Goal: Information Seeking & Learning: Learn about a topic

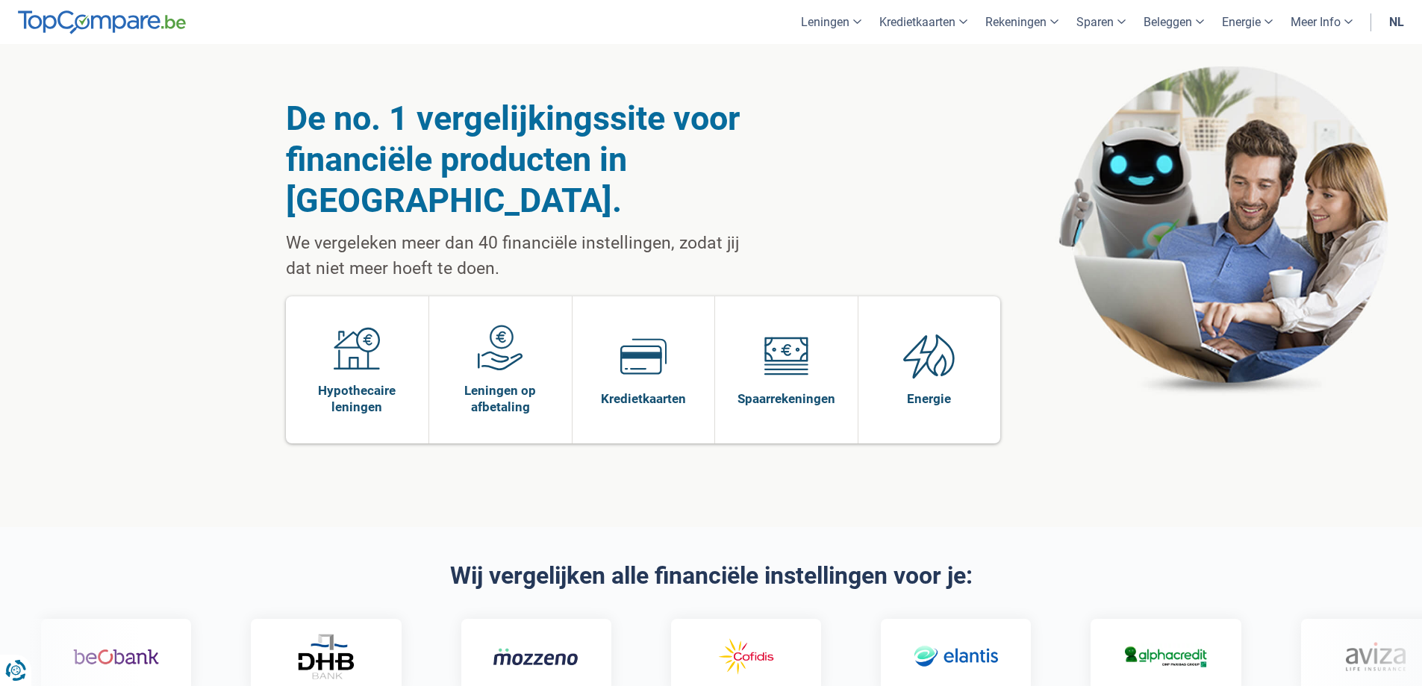
click at [1398, 22] on link "nl" at bounding box center [1396, 22] width 33 height 44
click at [1399, 19] on link "nl" at bounding box center [1396, 22] width 33 height 44
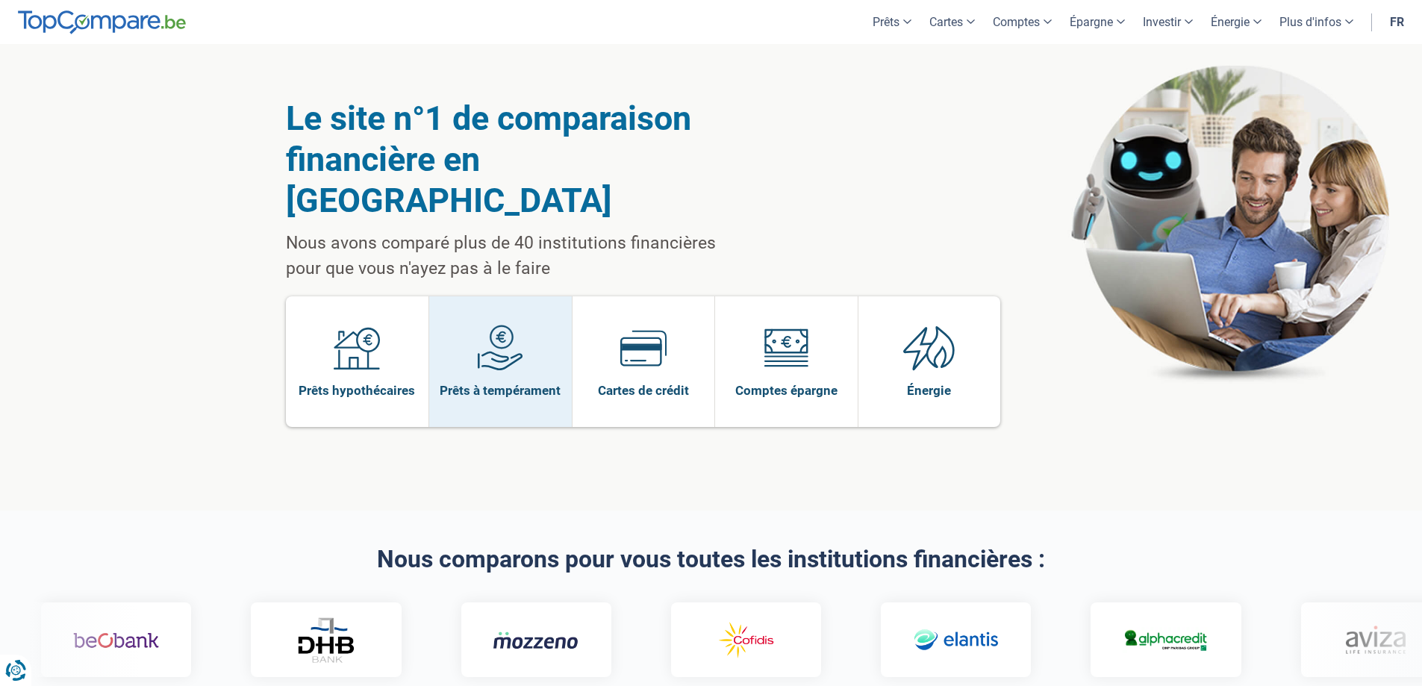
click at [537, 316] on link "Prêts à tempérament" at bounding box center [500, 361] width 143 height 131
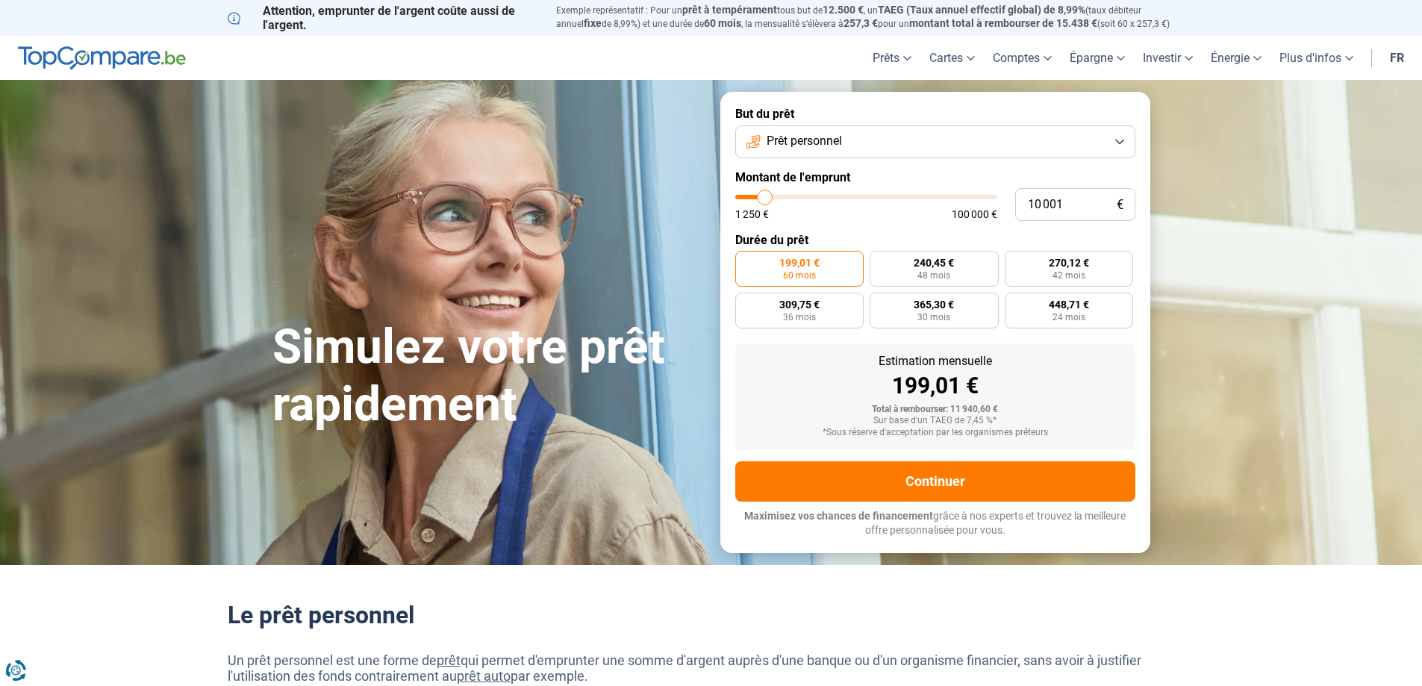
type input "9 500"
type input "9500"
type input "11 250"
type input "11250"
type input "12 750"
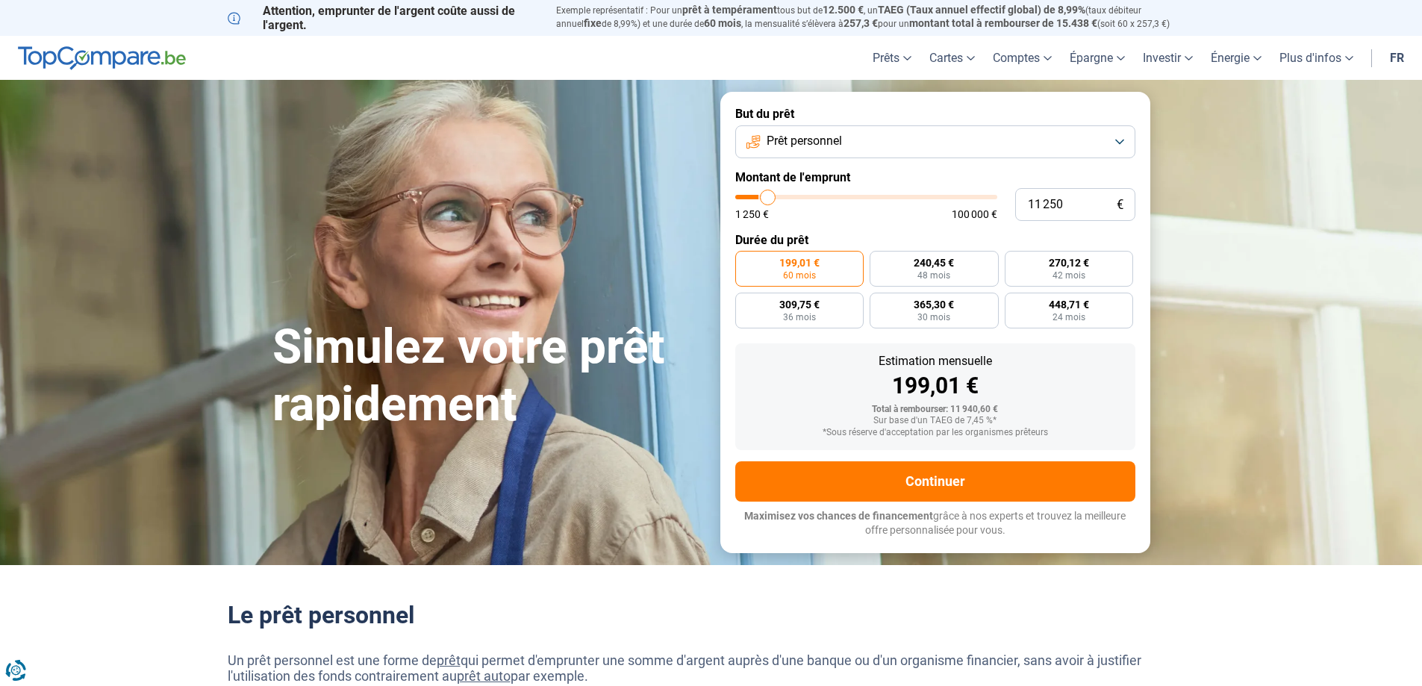
type input "12750"
type input "15 000"
type input "15000"
type input "19 250"
type input "19250"
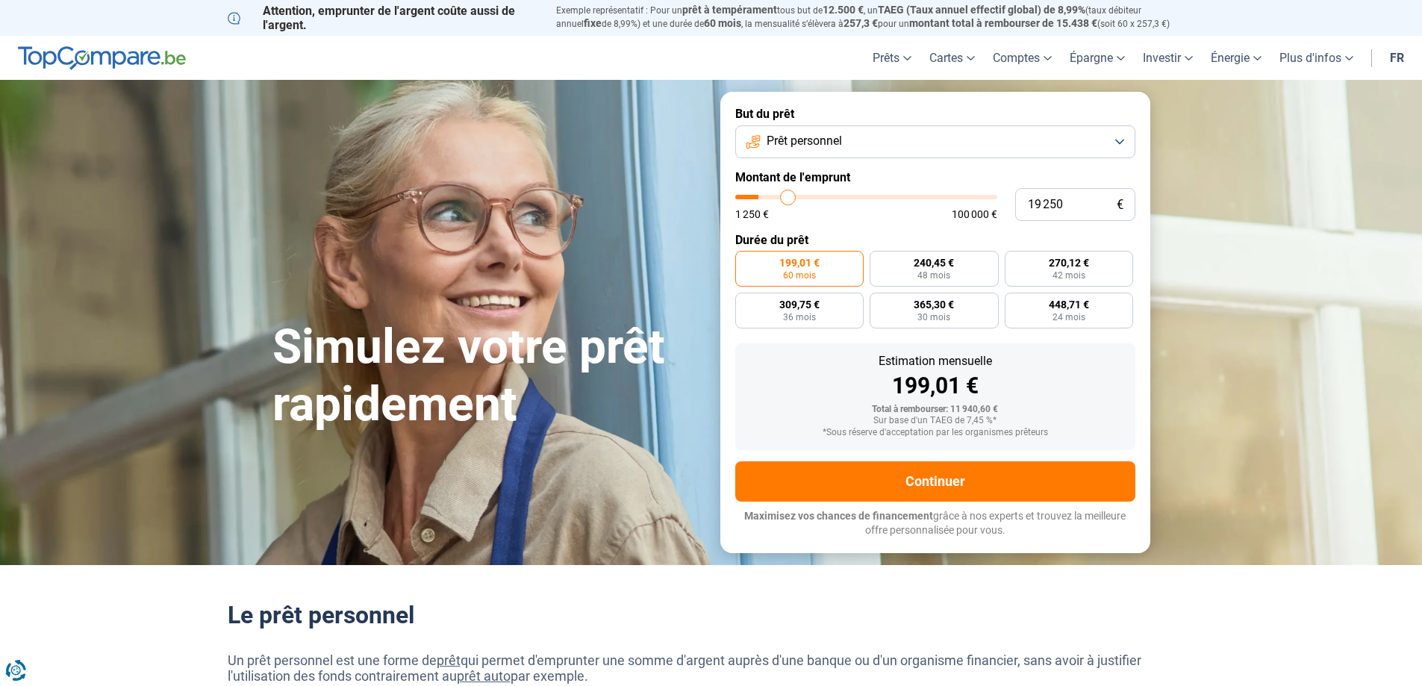
type input "21 500"
type input "21500"
type input "28 250"
type input "28250"
type input "32 250"
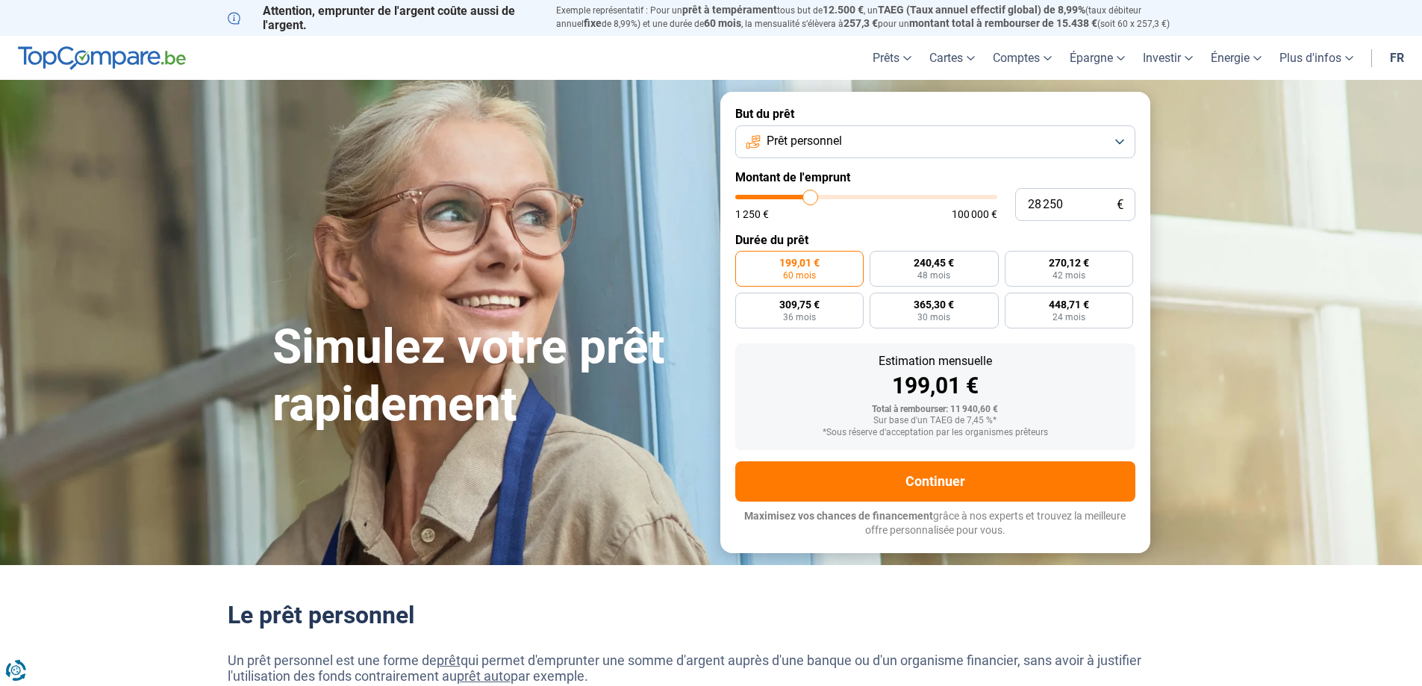
type input "32250"
type input "41 000"
type input "41000"
type input "42 750"
type input "42750"
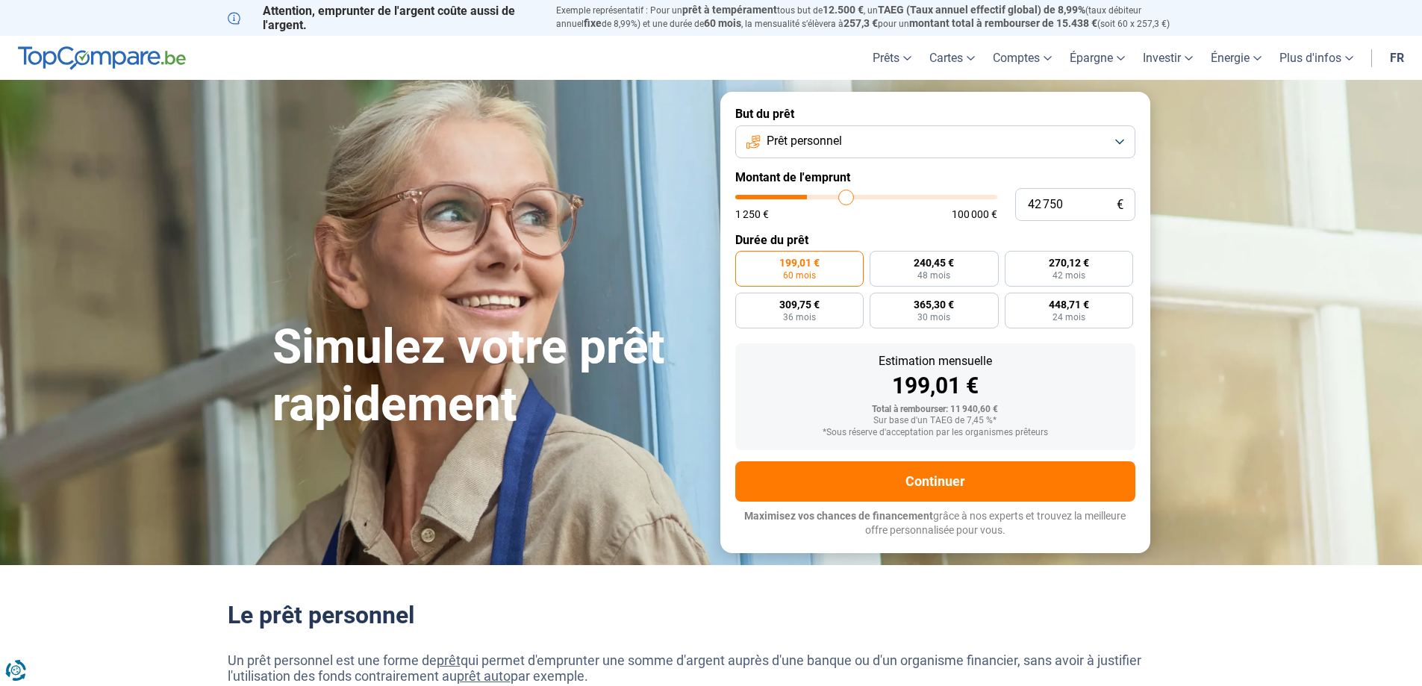
type input "45 750"
type input "45750"
type input "46 500"
type input "46500"
type input "48 250"
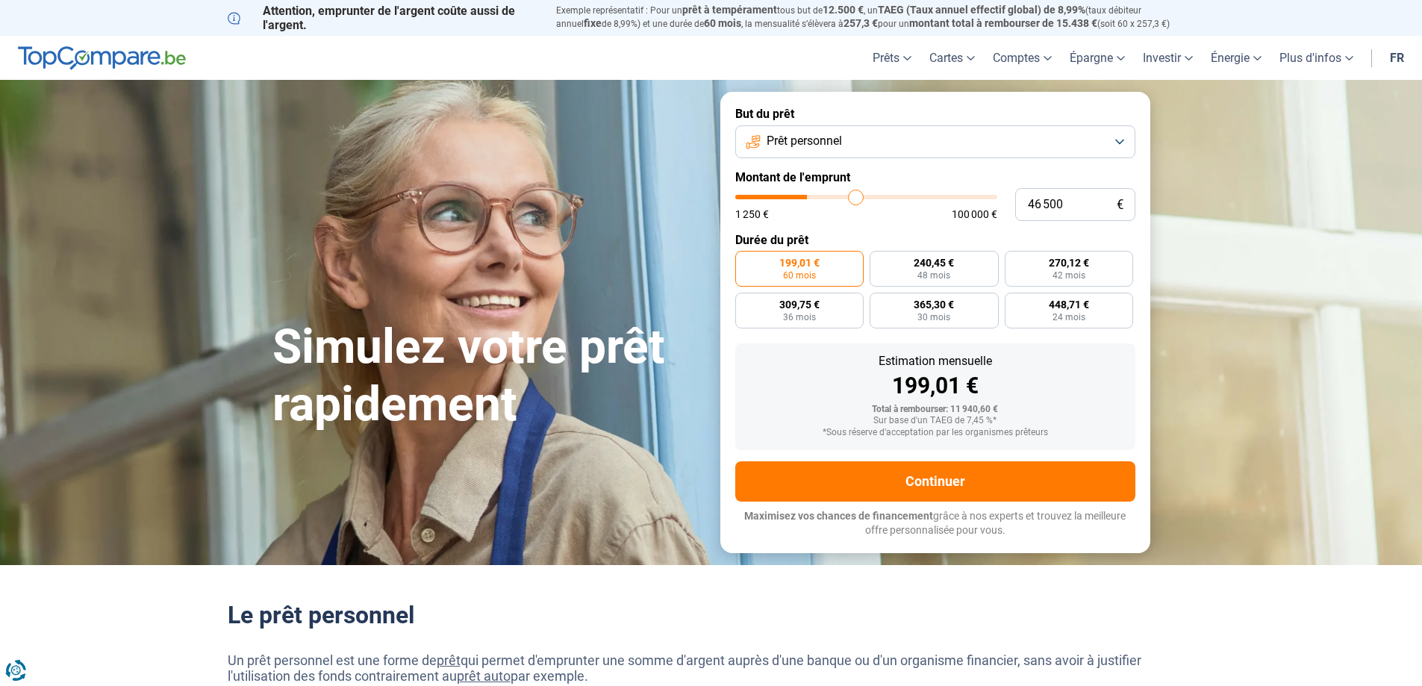
type input "48250"
type input "51 250"
type input "51250"
type input "52 500"
type input "52500"
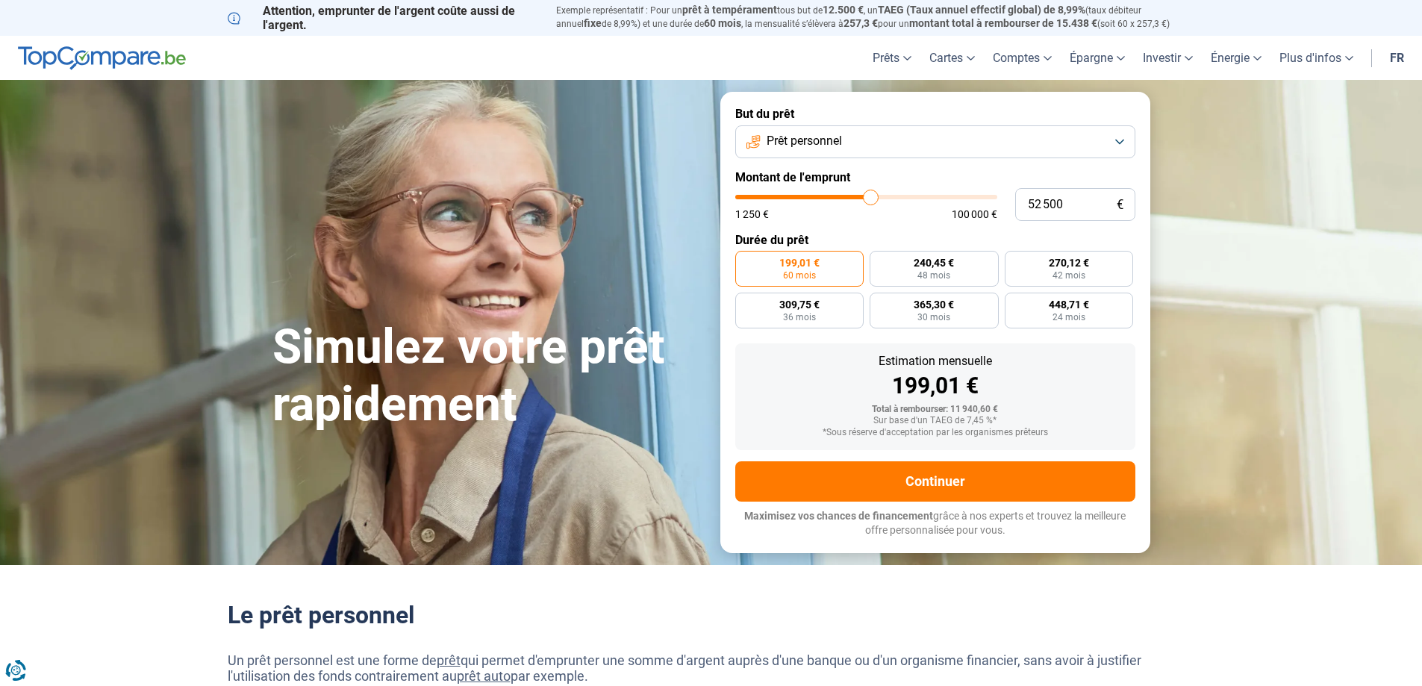
type input "53 250"
type input "53250"
type input "55 500"
type input "55500"
type input "57 500"
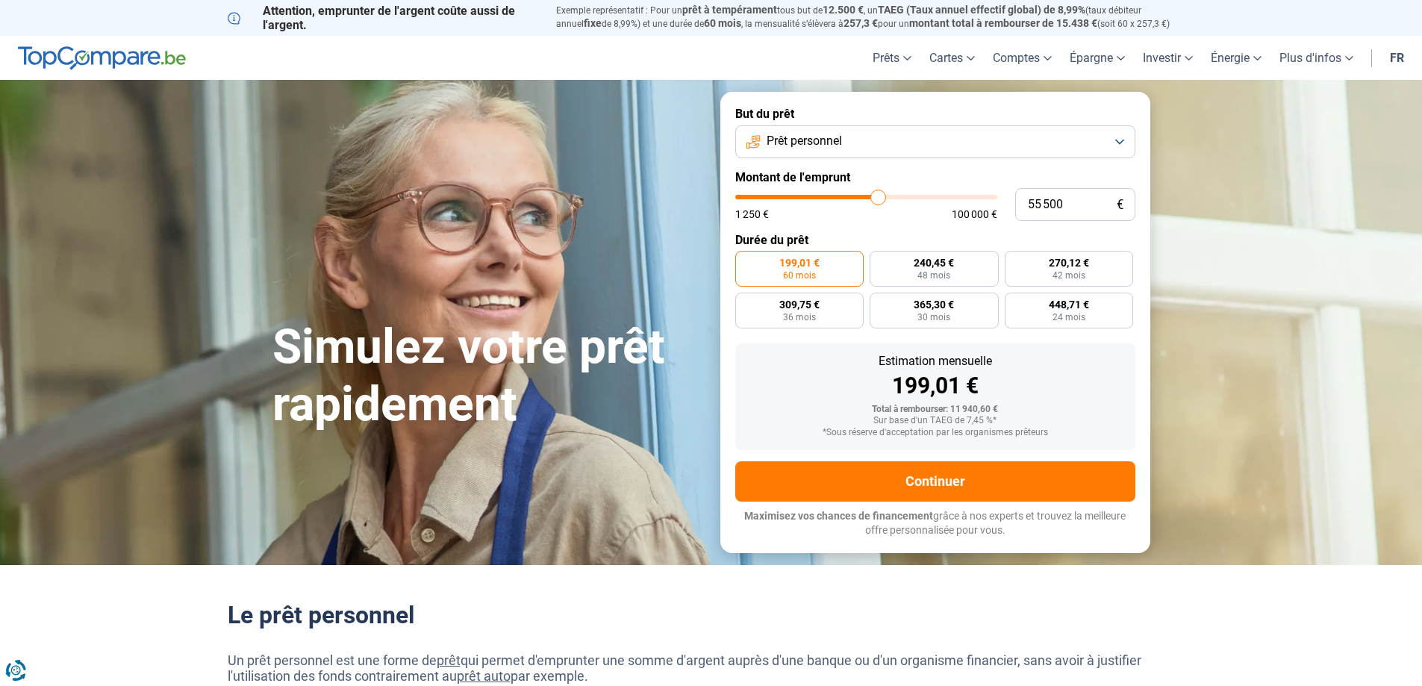
type input "57500"
type input "59 500"
type input "59500"
type input "60 250"
type input "60250"
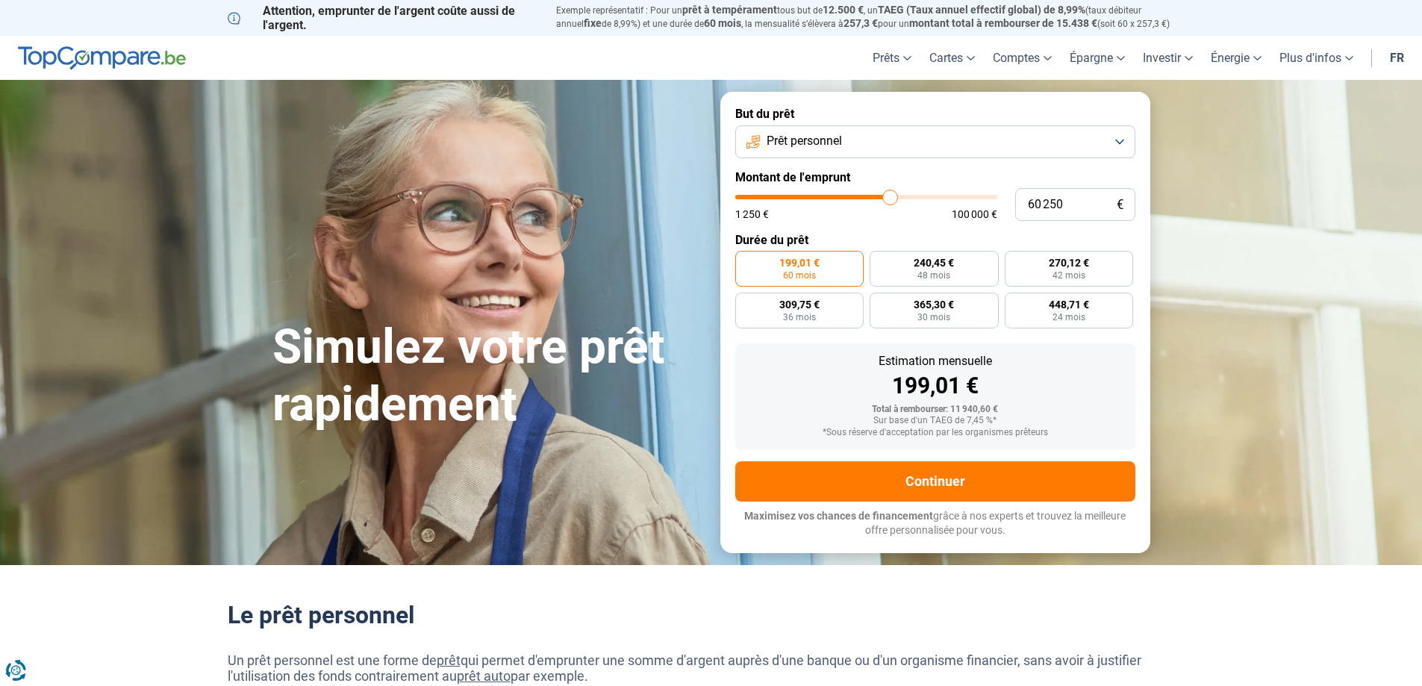
type input "60 500"
type input "60500"
type input "60 750"
type input "60750"
type input "63 000"
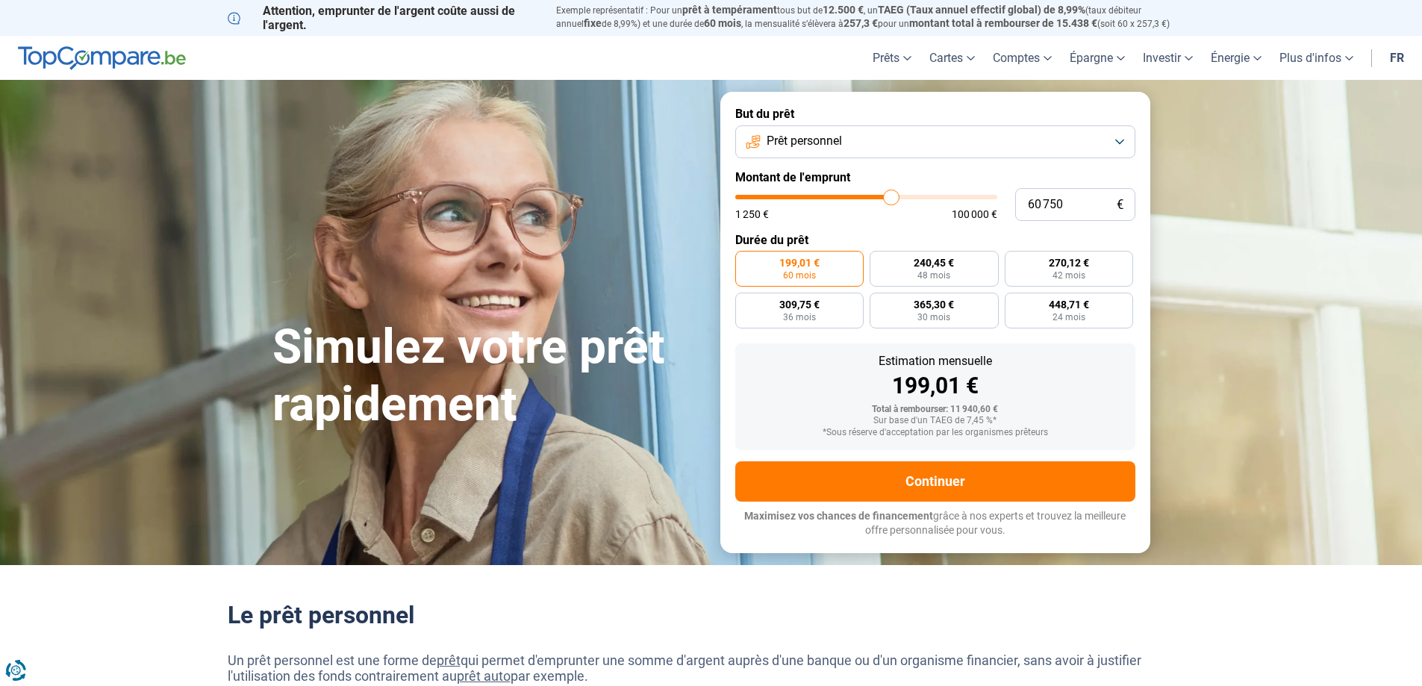
type input "63000"
type input "63 250"
type input "63250"
type input "65 000"
type input "65000"
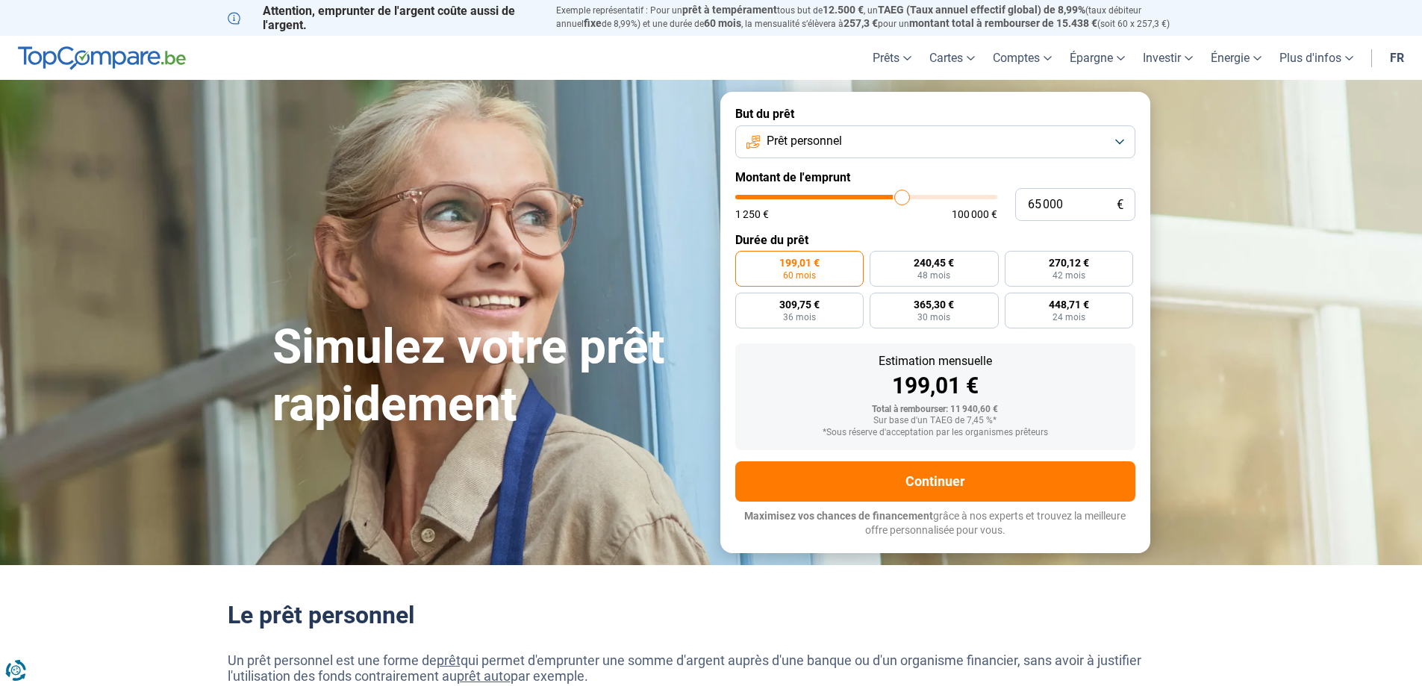
type input "67 750"
type input "67750"
type input "69 000"
type input "69000"
type input "70 250"
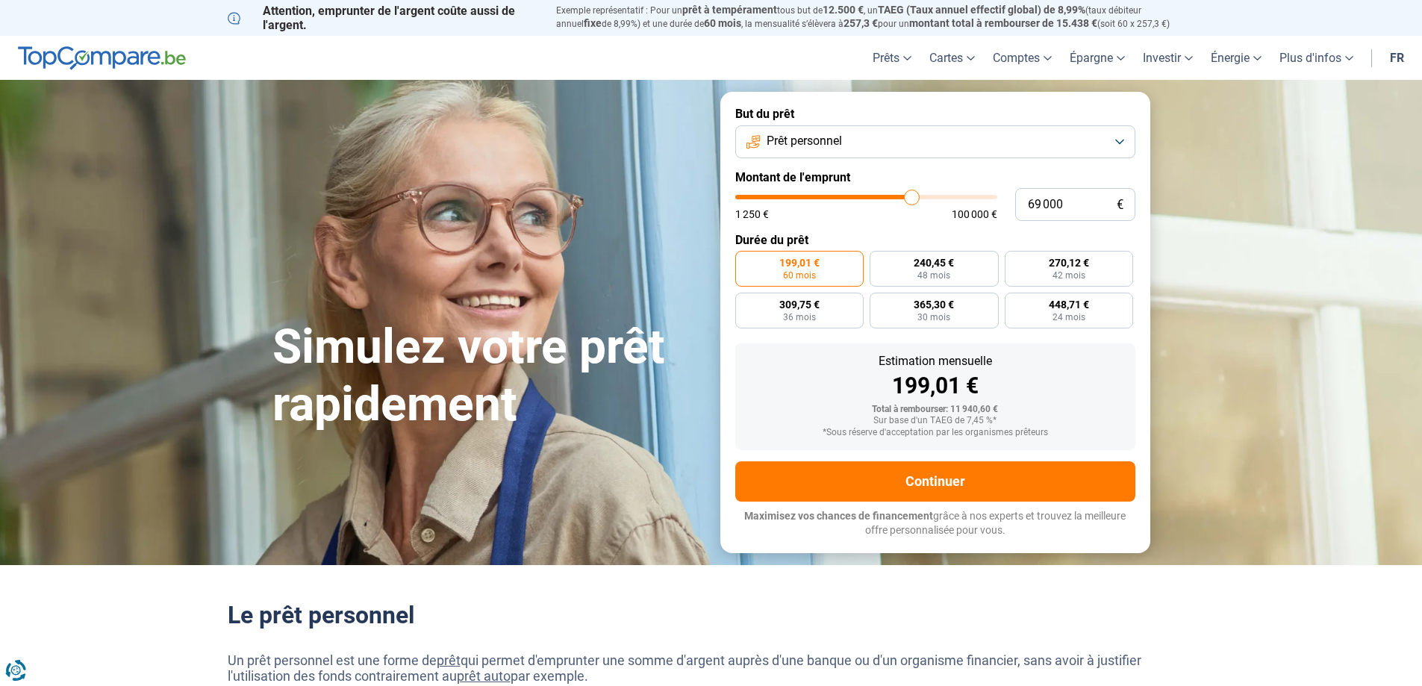
type input "70250"
type input "70 500"
type input "70500"
type input "71 000"
type input "71000"
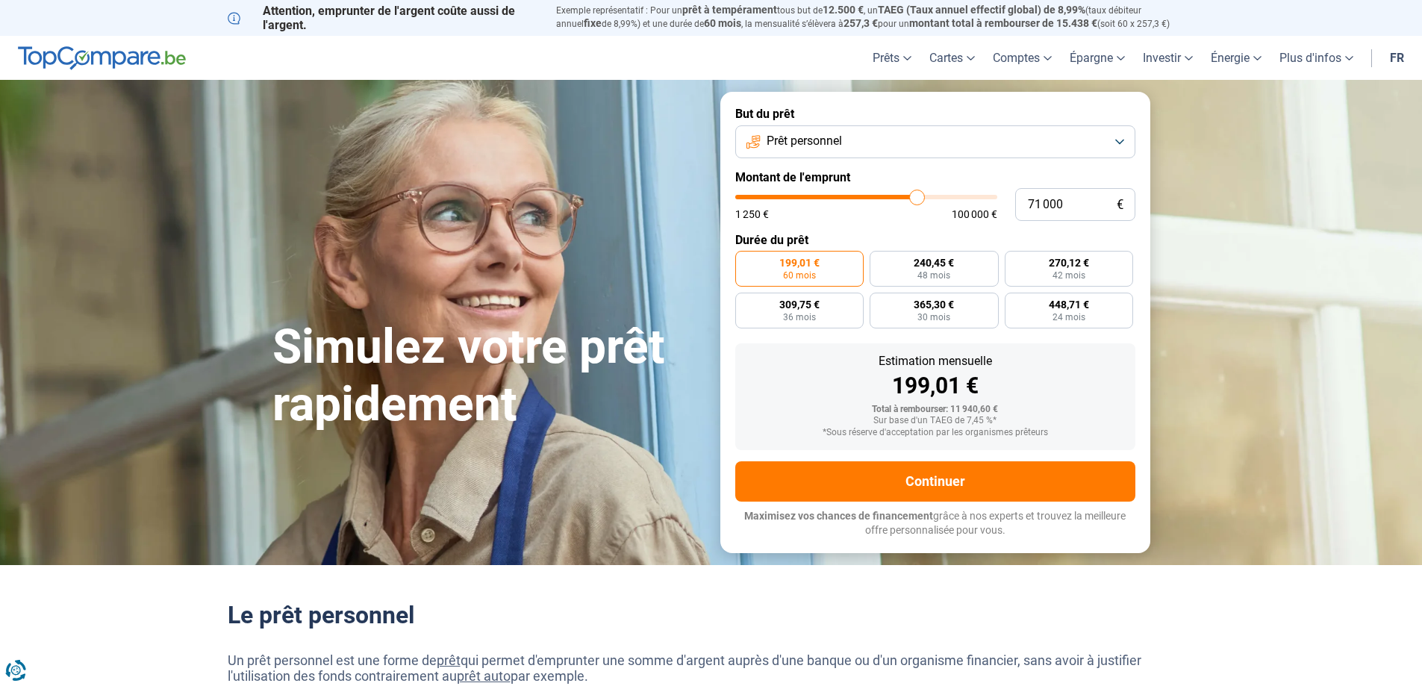
type input "71 750"
type input "71750"
type input "72 500"
type input "72500"
type input "74 750"
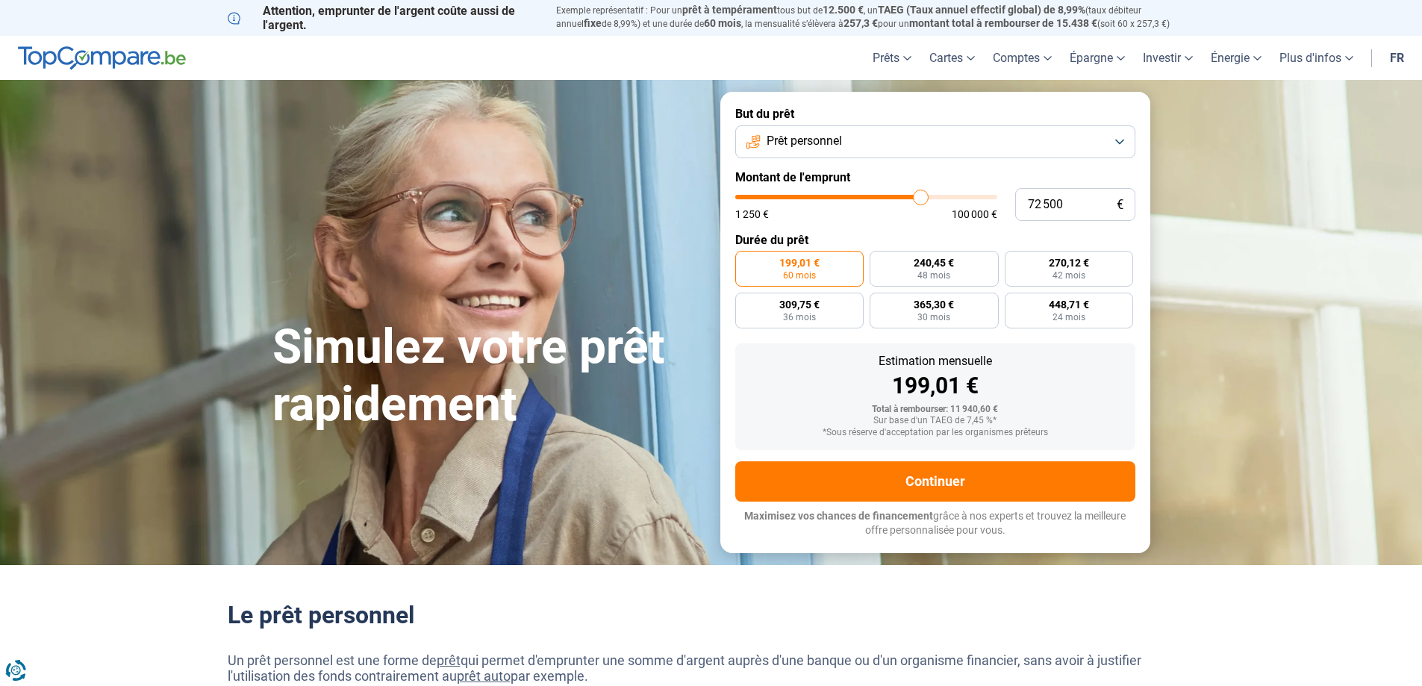
type input "74750"
type input "75 500"
type input "75500"
type input "76 250"
type input "76250"
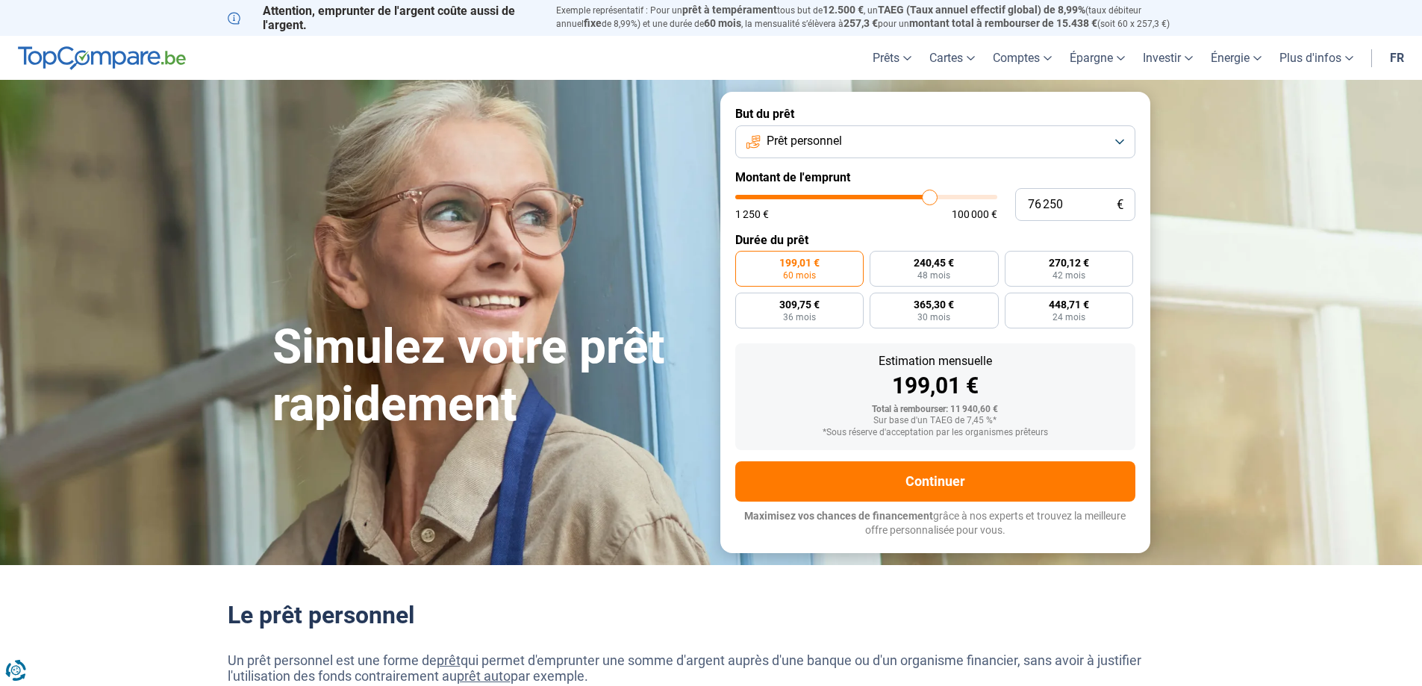
type input "76 750"
type input "76750"
type input "77 250"
type input "77250"
type input "77 750"
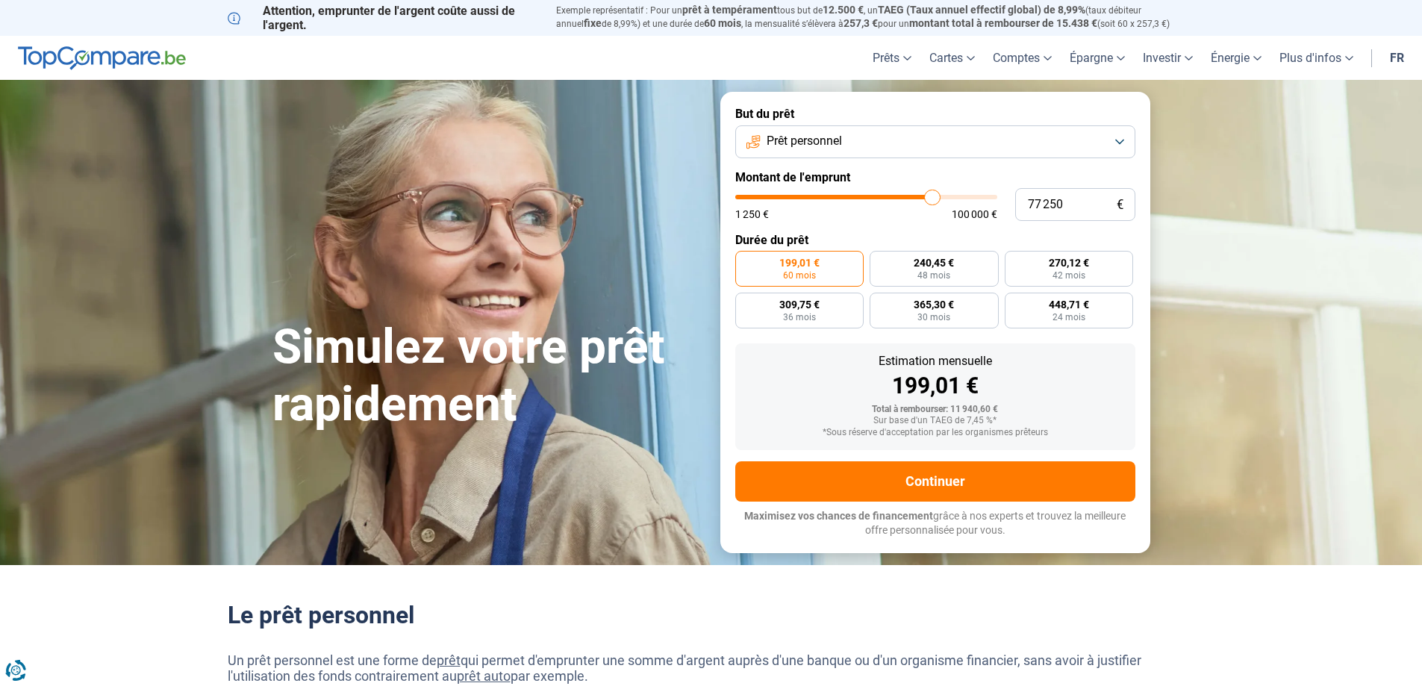
type input "77750"
type input "78 250"
type input "78250"
type input "80 250"
type input "80250"
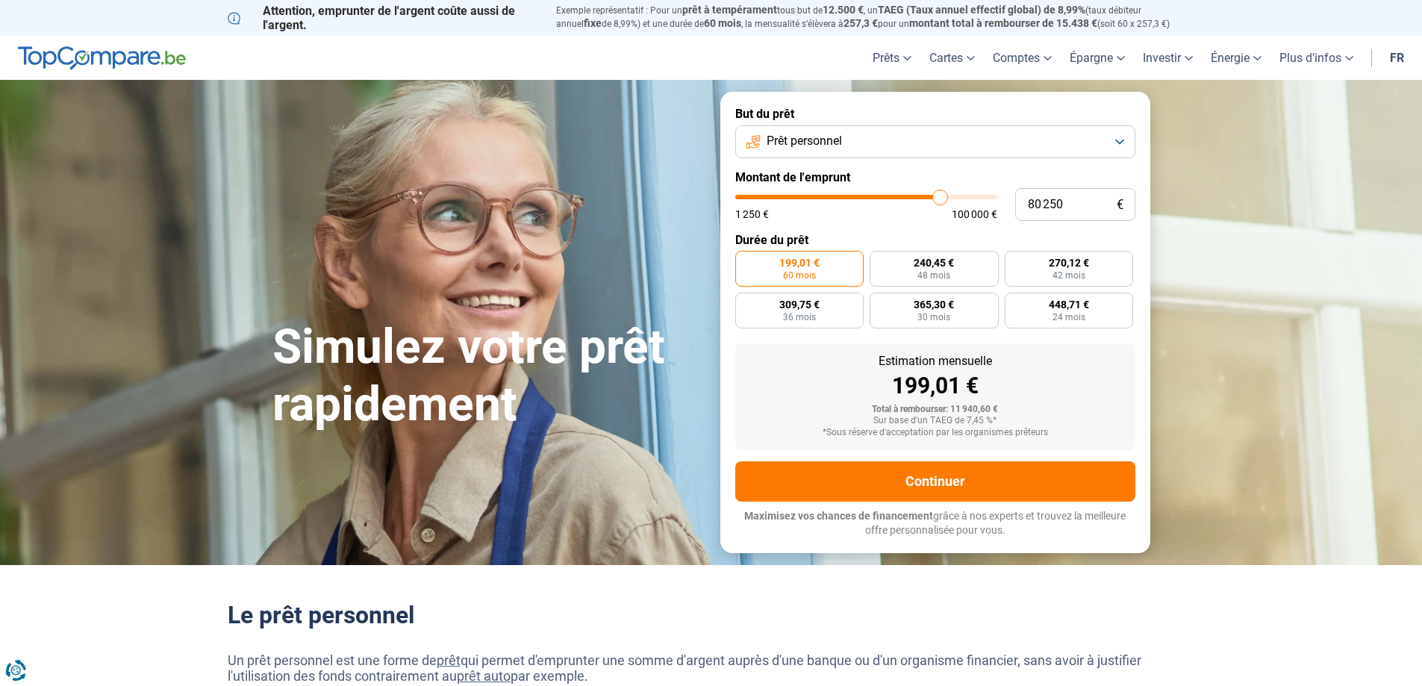
type input "81 750"
type input "81750"
type input "82 500"
type input "82500"
type input "82 750"
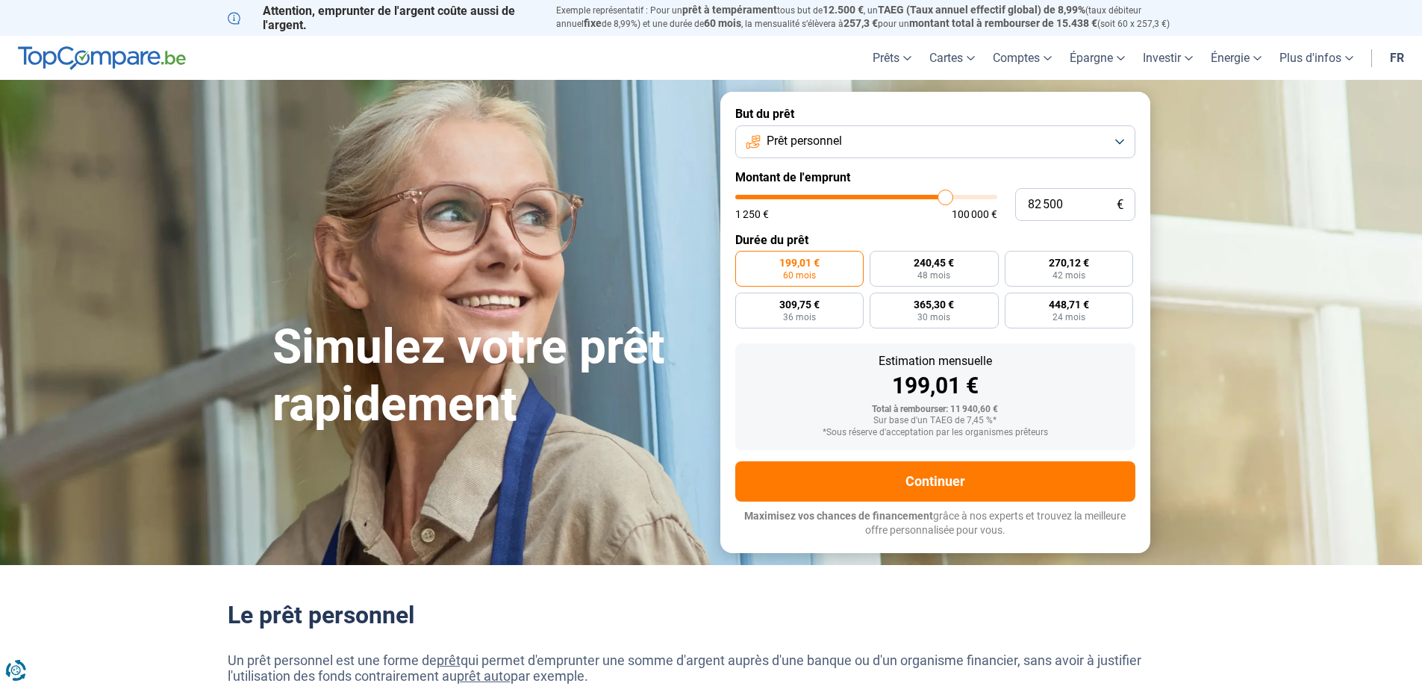
type input "82750"
type input "83 250"
type input "83250"
type input "84 000"
type input "84000"
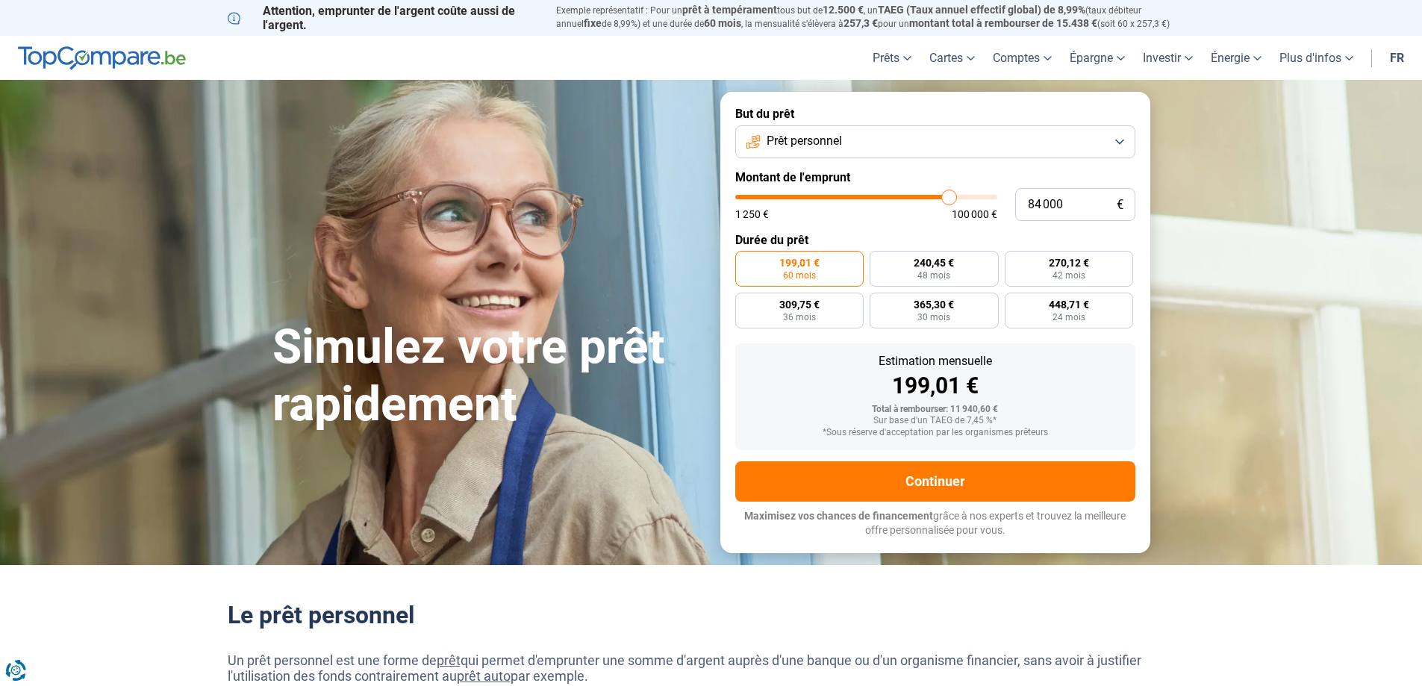
type input "84 500"
type input "84500"
type input "85 250"
type input "85250"
type input "85 750"
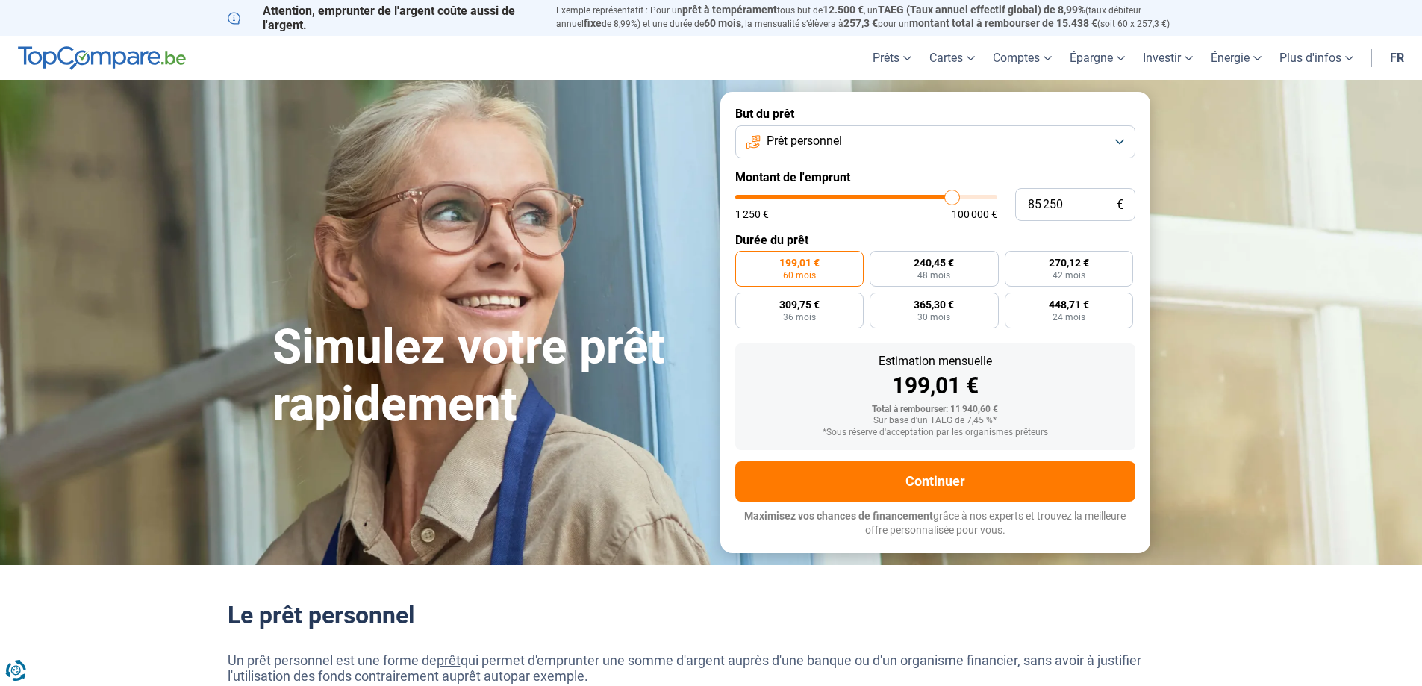
type input "85750"
type input "87 000"
type input "87000"
type input "88 000"
type input "88000"
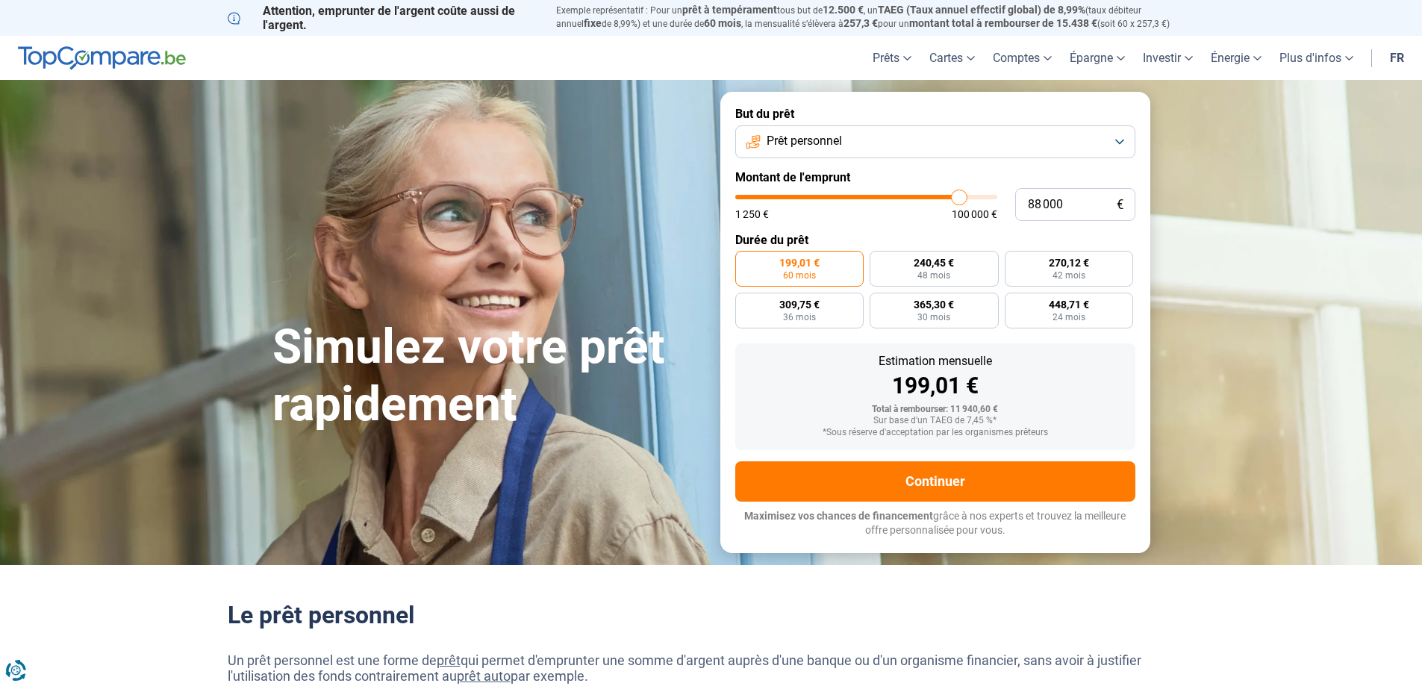
type input "89 000"
type input "89000"
type input "89 500"
type input "89500"
type input "89 750"
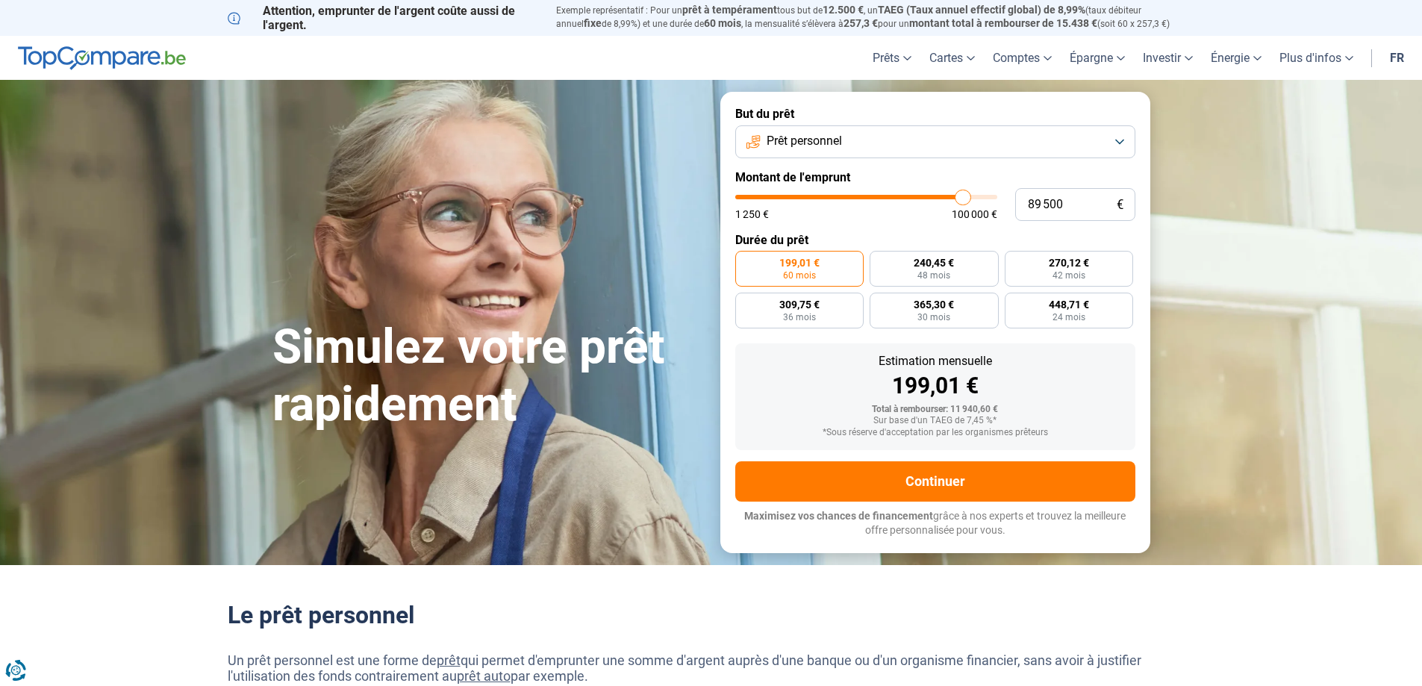
type input "89750"
type input "90 000"
type input "90000"
type input "90 500"
type input "90500"
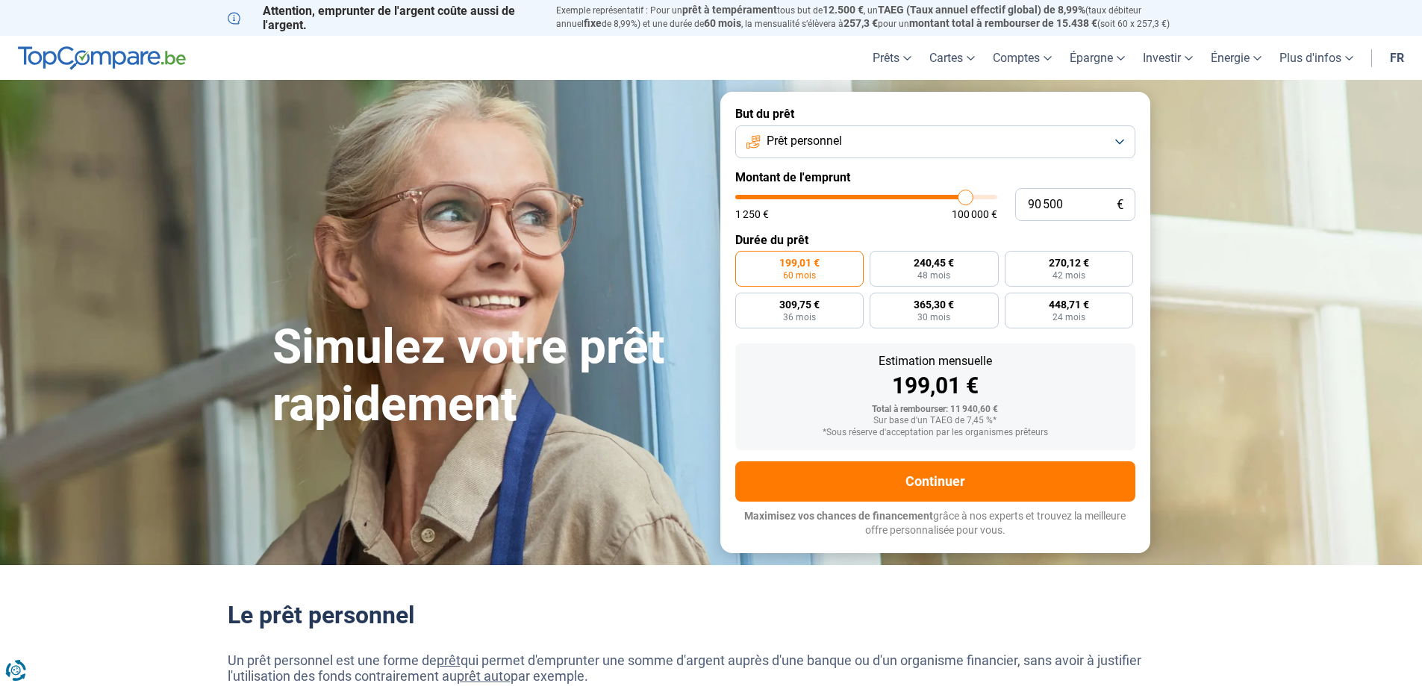
type input "91 000"
drag, startPoint x: 761, startPoint y: 196, endPoint x: 966, endPoint y: 201, distance: 204.5
type input "91000"
click at [966, 199] on input "range" at bounding box center [866, 197] width 262 height 4
radio input "false"
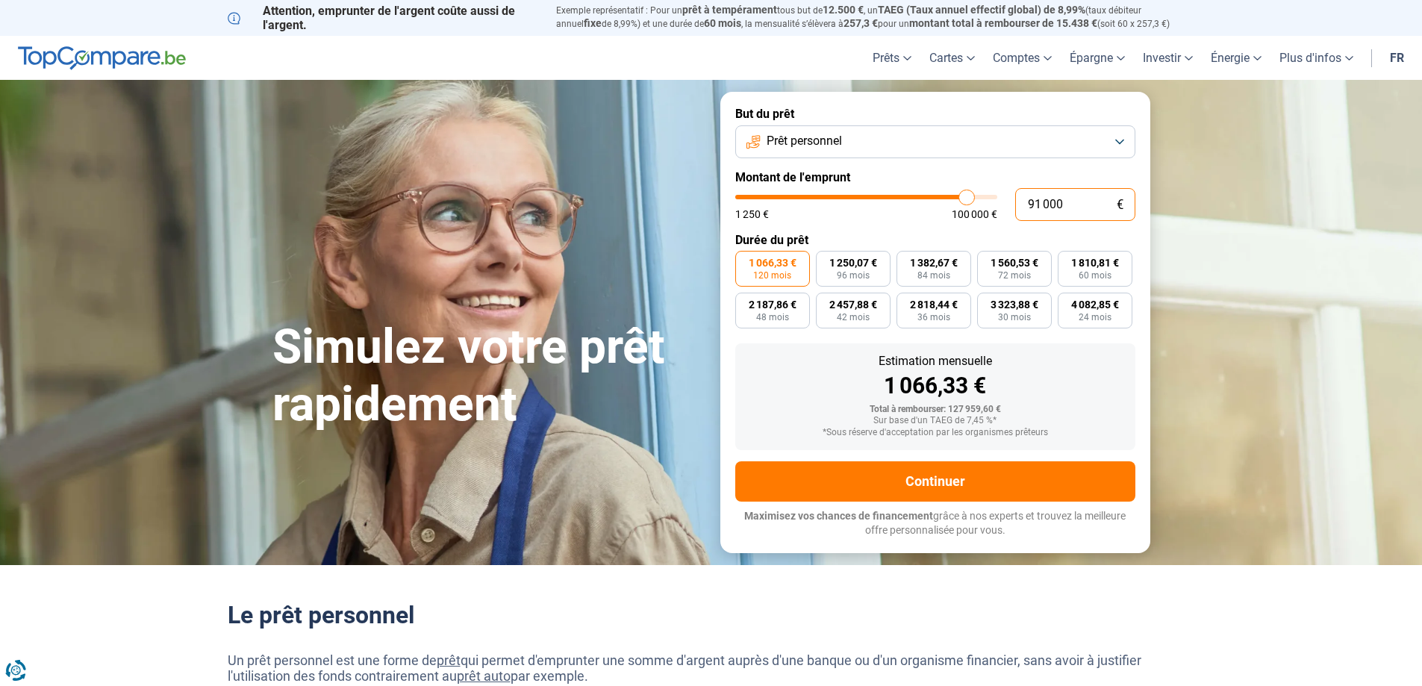
click at [1040, 206] on input "91 000" at bounding box center [1075, 204] width 120 height 33
type input "9 000"
type input "9000"
type input "90 000"
type input "90000"
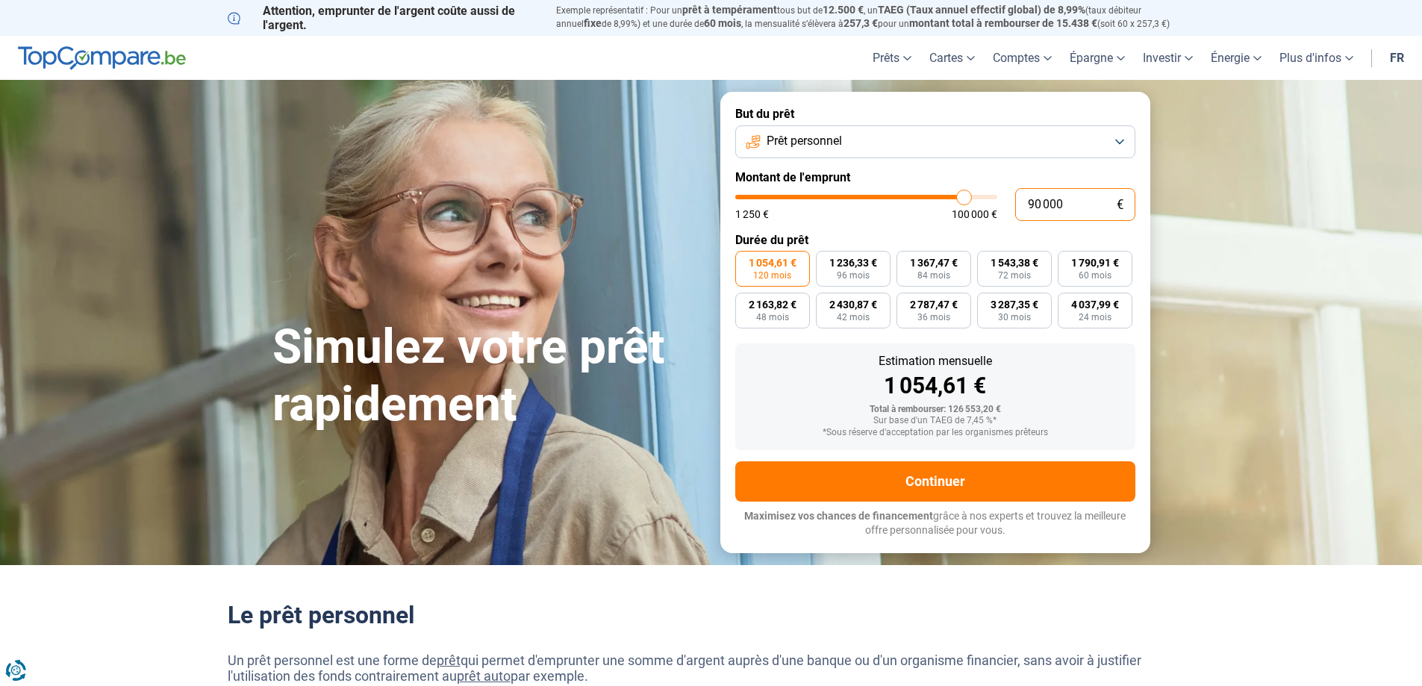
type input "90 000"
click at [1128, 143] on button "Prêt personnel" at bounding box center [935, 141] width 400 height 33
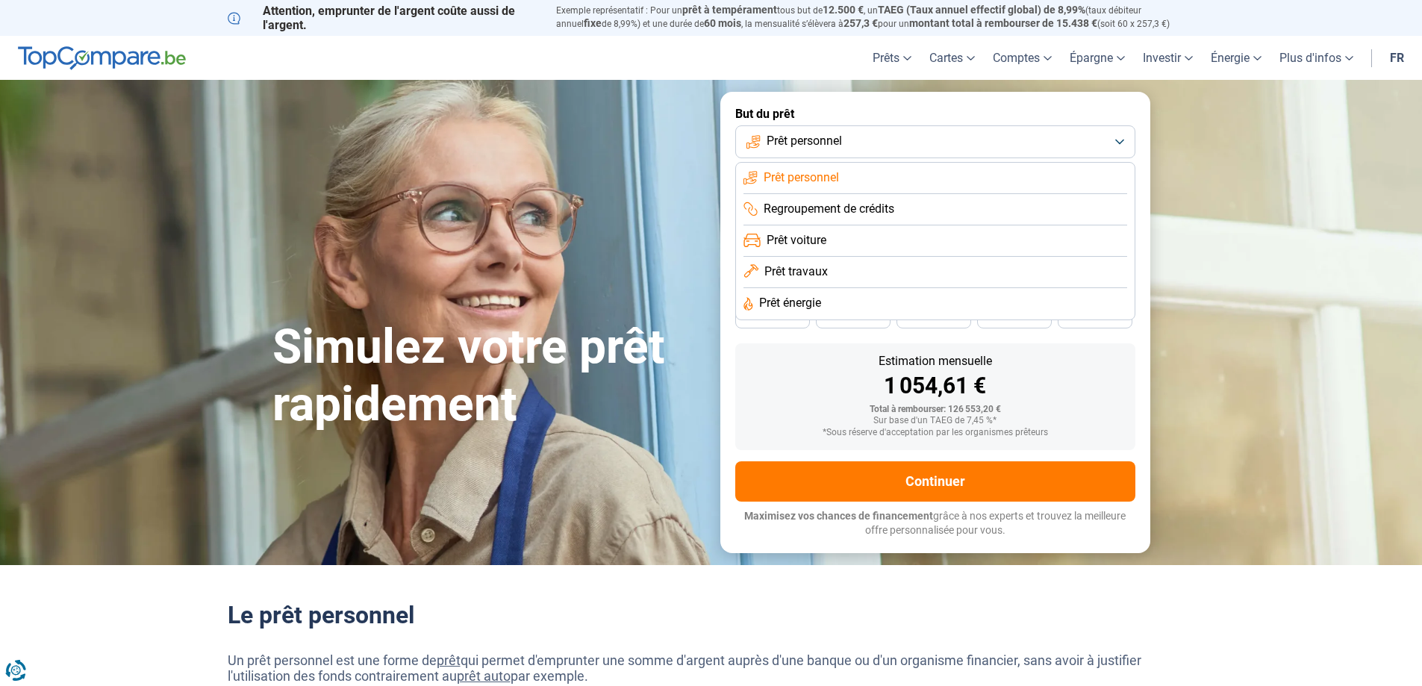
click at [787, 204] on span "Regroupement de crédits" at bounding box center [828, 209] width 131 height 16
